Goal: Task Accomplishment & Management: Manage account settings

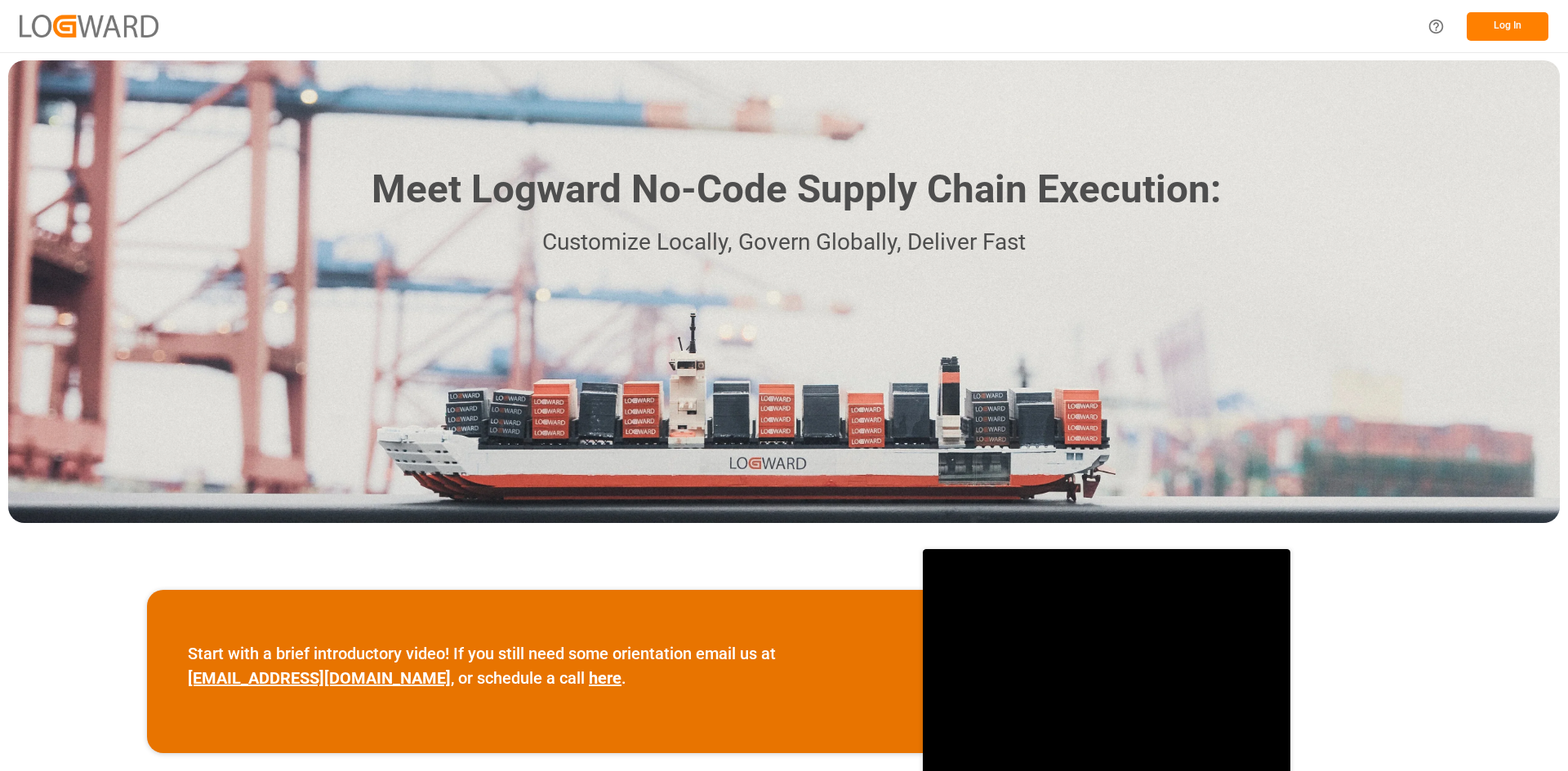
click at [1514, 24] on button "Log In" at bounding box center [1507, 27] width 82 height 29
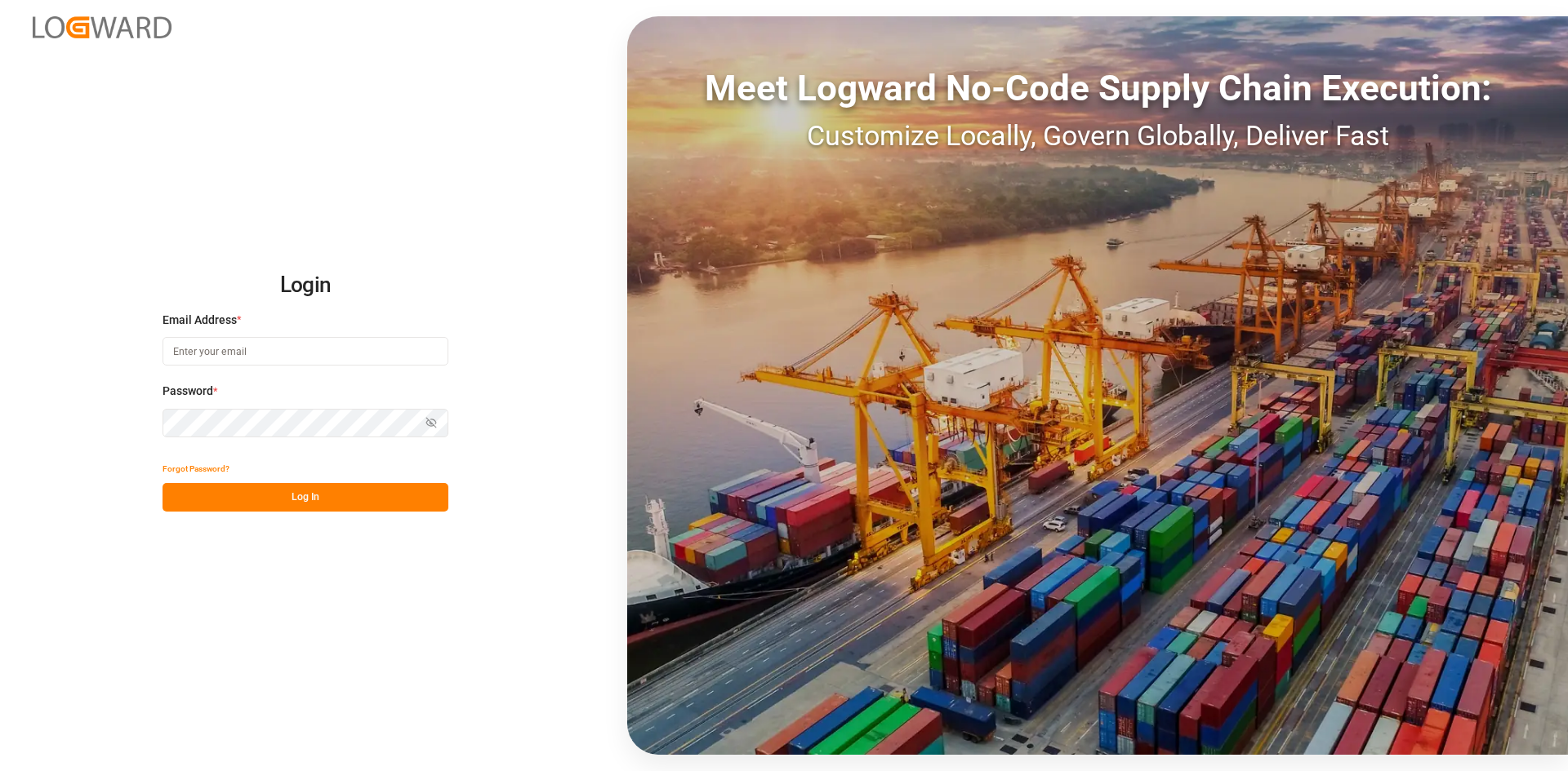
click at [309, 341] on input at bounding box center [305, 352] width 286 height 29
type input "[PERSON_NAME][EMAIL_ADDRESS][PERSON_NAME][DOMAIN_NAME]"
click at [433, 421] on icon "button" at bounding box center [431, 423] width 11 height 11
click at [335, 496] on button "Log In" at bounding box center [305, 497] width 286 height 29
click at [265, 500] on button "Log In" at bounding box center [305, 497] width 286 height 29
